Goal: Use online tool/utility: Use online tool/utility

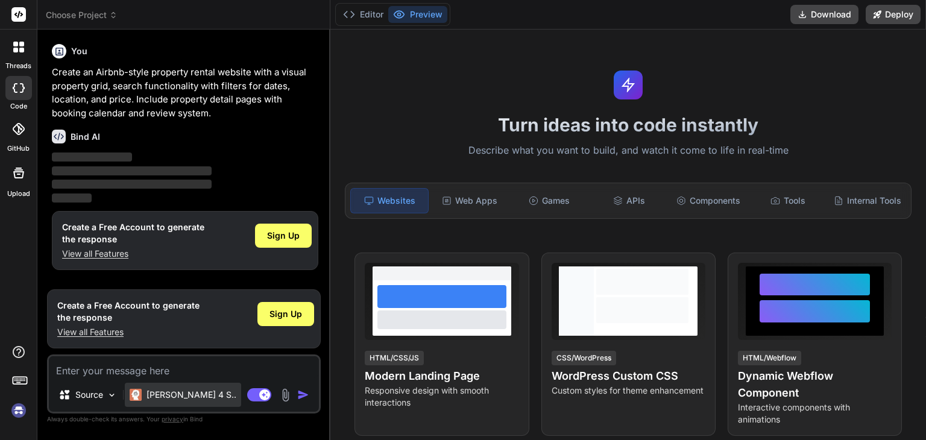
click at [163, 405] on div "[PERSON_NAME] 4 S.." at bounding box center [183, 395] width 116 height 24
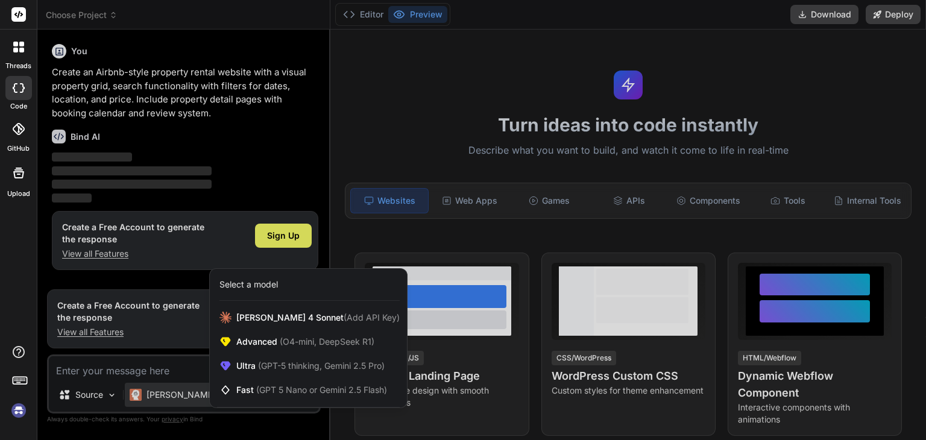
click at [97, 391] on div at bounding box center [463, 220] width 926 height 440
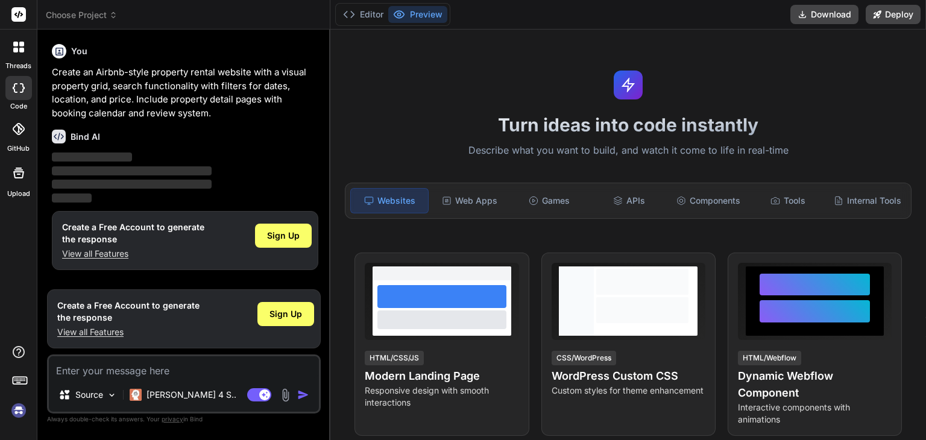
click at [97, 391] on p "Source" at bounding box center [89, 395] width 28 height 12
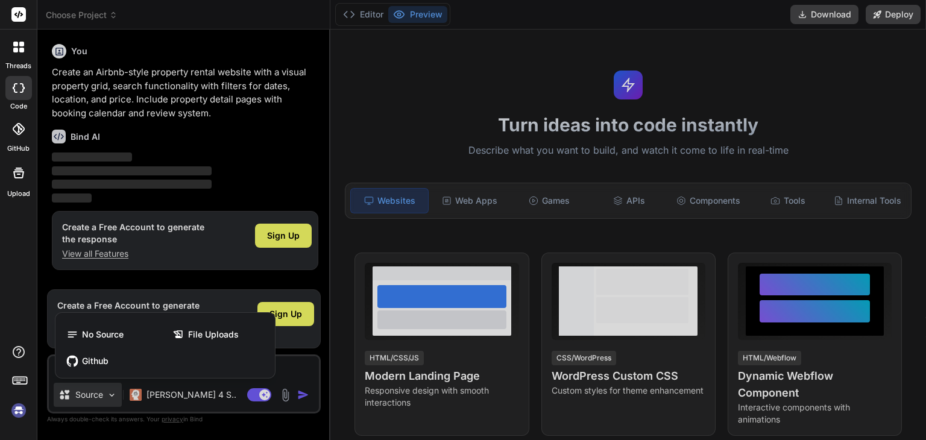
click at [204, 389] on div at bounding box center [463, 220] width 926 height 440
type textarea "x"
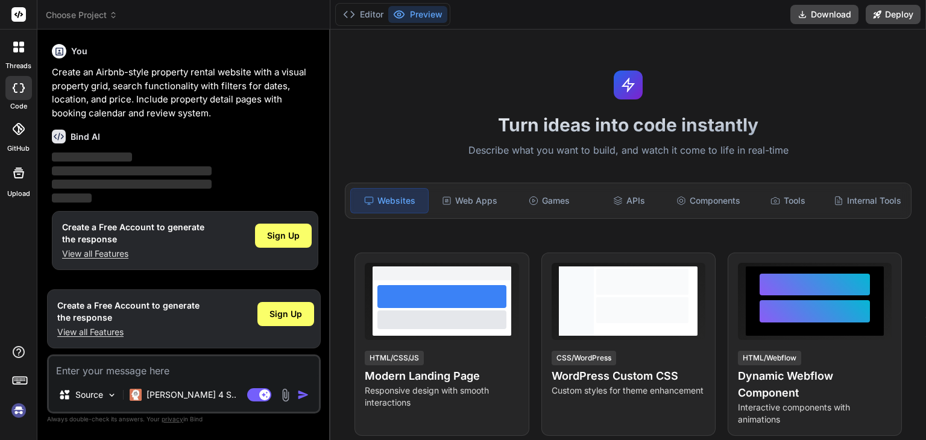
click at [22, 383] on rect at bounding box center [20, 380] width 14 height 7
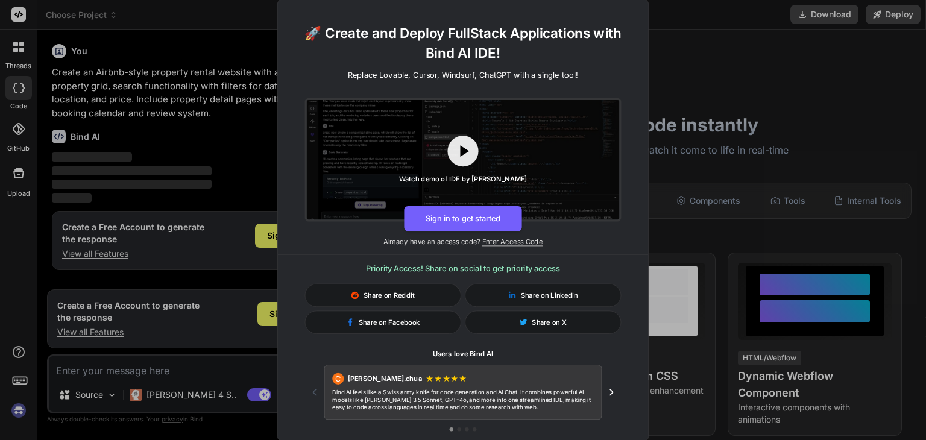
click at [175, 366] on div "🚀 Create and Deploy FullStack Applications with Bind AI IDE! Replace Lovable, C…" at bounding box center [463, 220] width 926 height 440
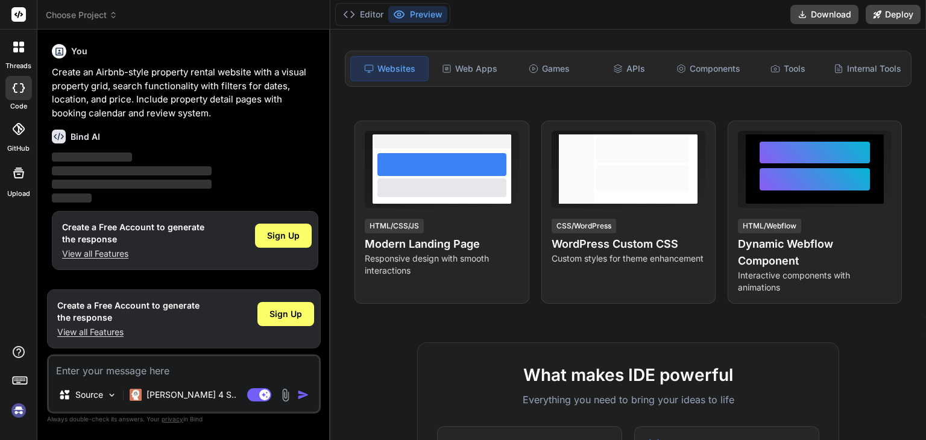
scroll to position [137, 0]
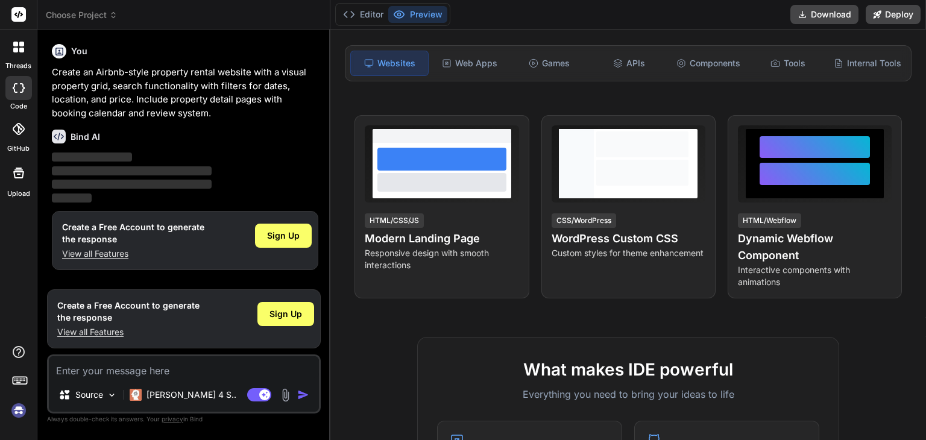
click at [363, 28] on div "Editor Preview Download Deploy" at bounding box center [627, 15] width 595 height 30
click at [363, 19] on button "Editor" at bounding box center [363, 14] width 50 height 17
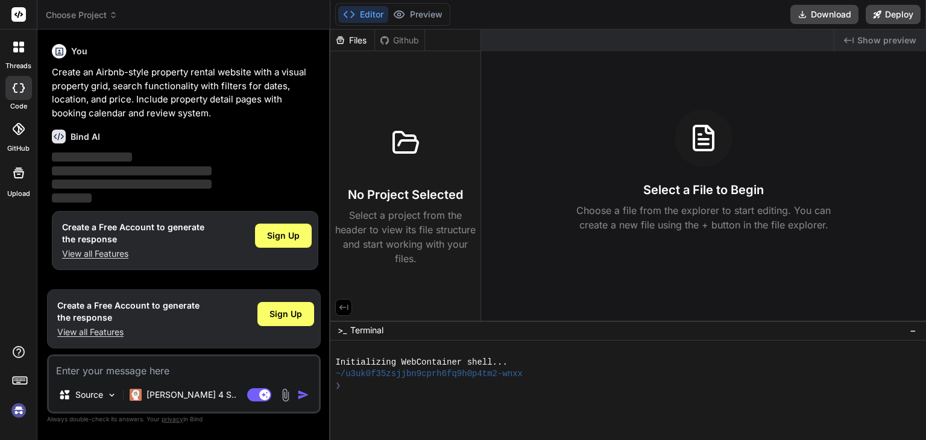
drag, startPoint x: 456, startPoint y: 318, endPoint x: 462, endPoint y: 321, distance: 6.5
click at [405, 46] on div "Github" at bounding box center [399, 40] width 49 height 12
